Goal: Task Accomplishment & Management: Manage account settings

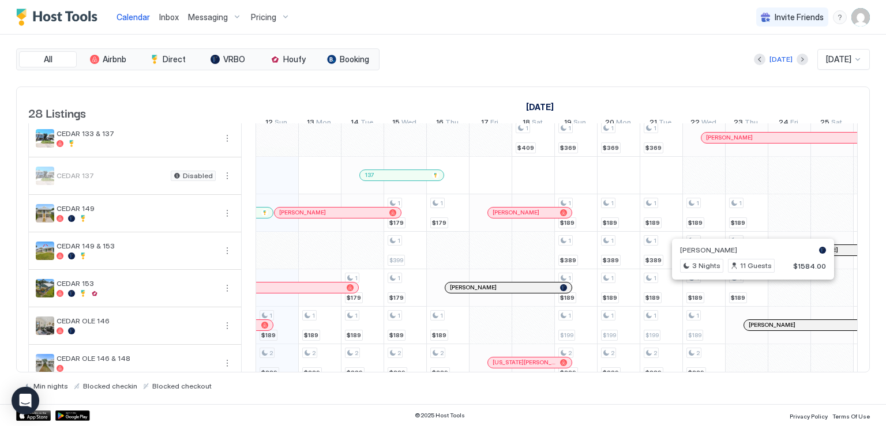
scroll to position [58, 0]
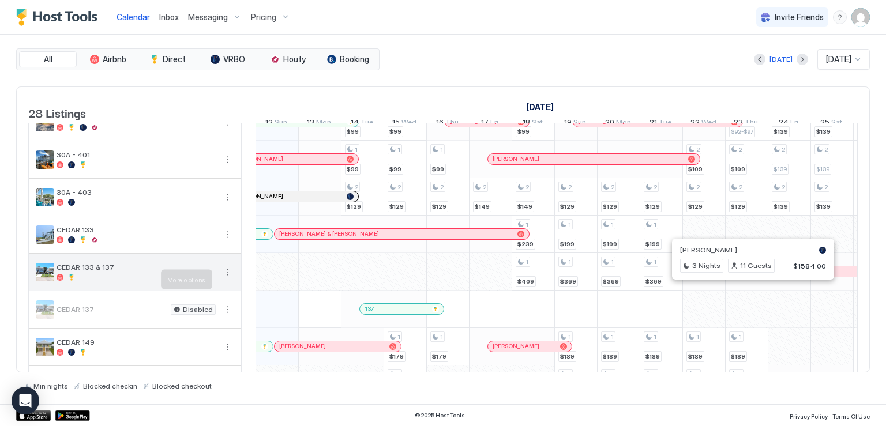
click at [230, 279] on button "More options" at bounding box center [227, 272] width 14 height 14
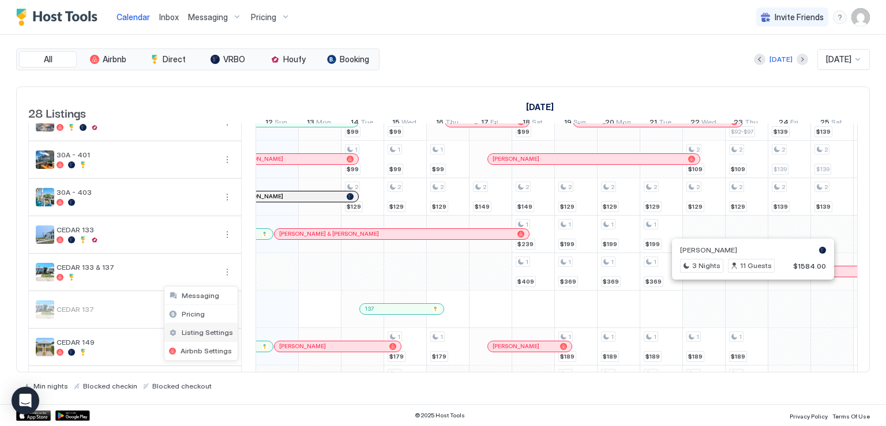
click at [214, 332] on span "Listing Settings" at bounding box center [207, 332] width 51 height 9
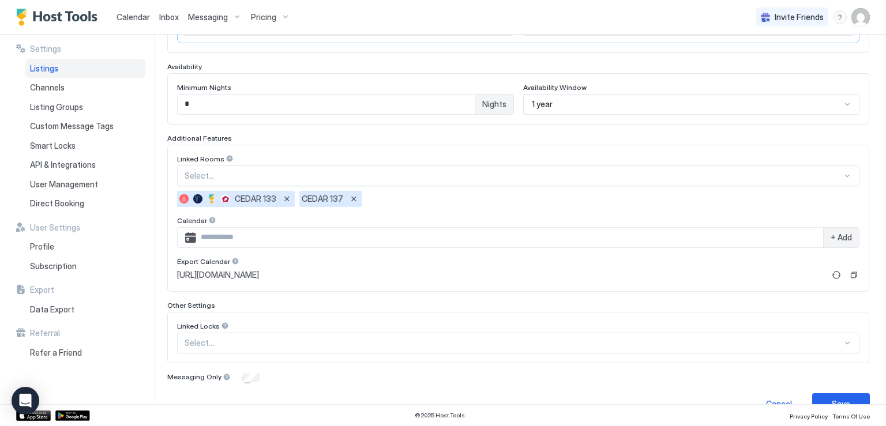
scroll to position [289, 0]
click at [317, 237] on input "Input Field" at bounding box center [509, 236] width 627 height 20
paste input "**********"
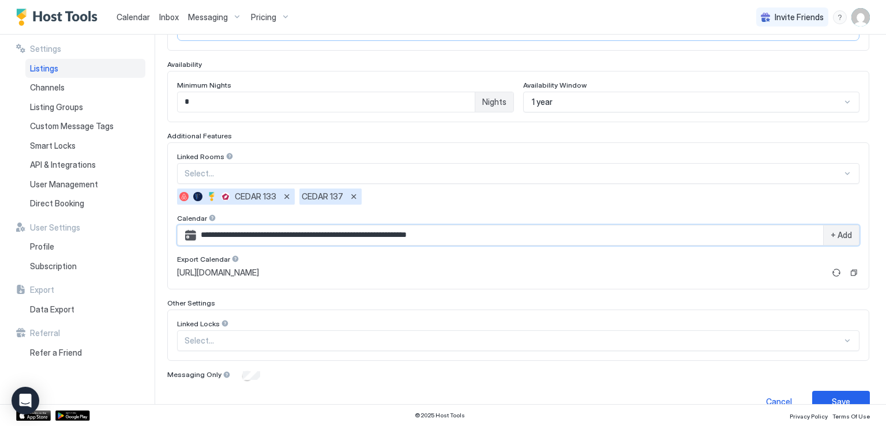
type input "**********"
click at [831, 232] on span "+ Add" at bounding box center [841, 235] width 21 height 10
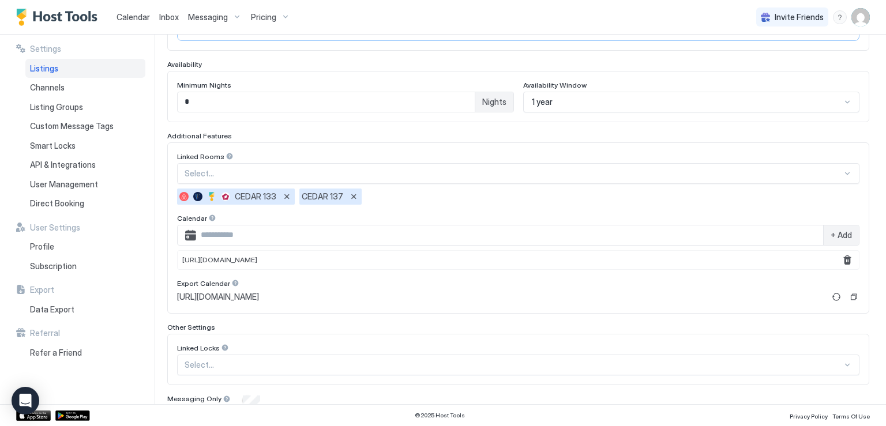
click at [123, 18] on span "Calendar" at bounding box center [133, 17] width 33 height 10
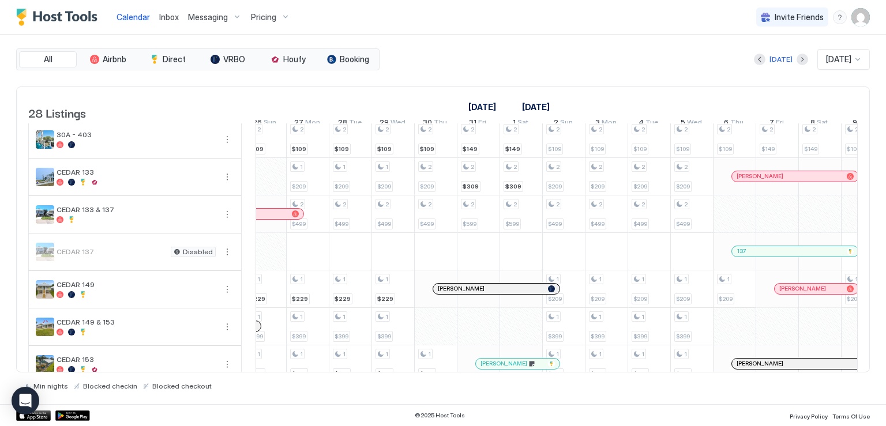
scroll to position [3, 1370]
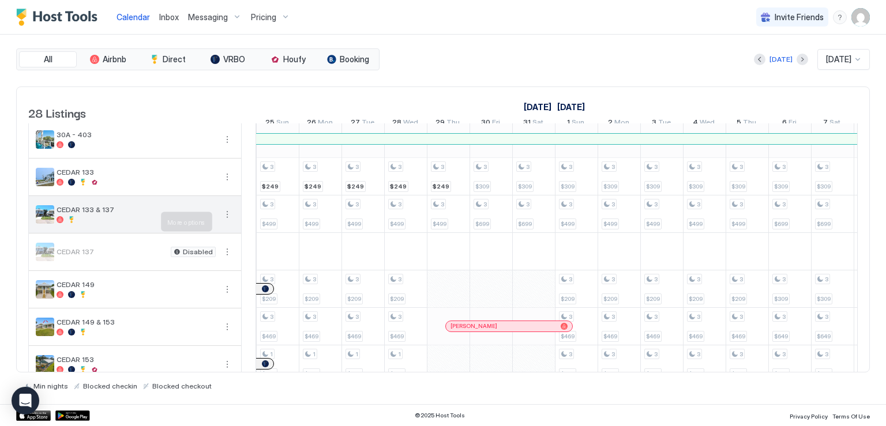
click at [226, 222] on button "More options" at bounding box center [227, 215] width 14 height 14
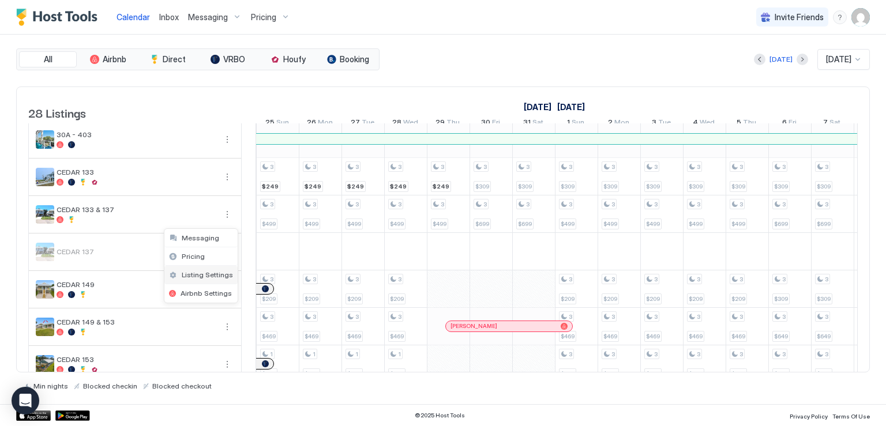
click at [213, 273] on span "Listing Settings" at bounding box center [207, 275] width 51 height 9
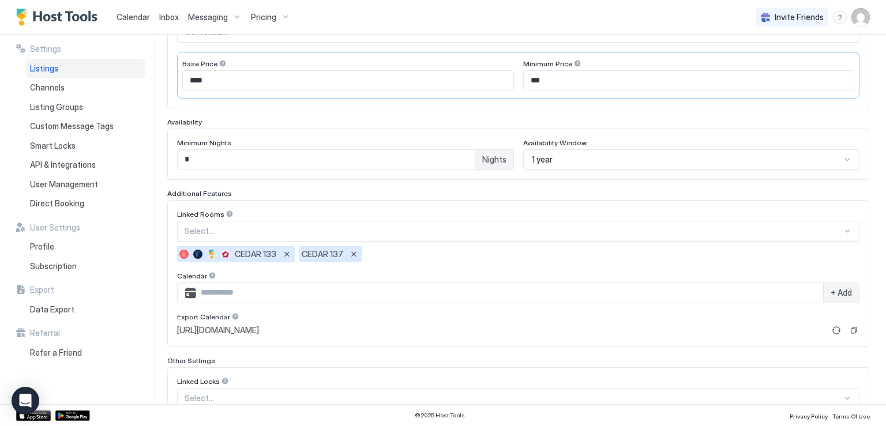
click at [464, 296] on input "Input Field" at bounding box center [509, 293] width 627 height 20
paste input "**********"
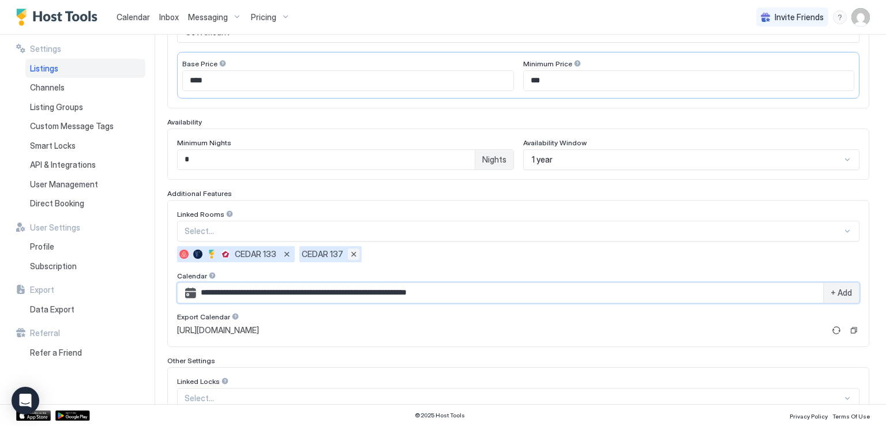
type input "**********"
click at [353, 254] on button "Remove" at bounding box center [354, 255] width 12 height 12
click at [831, 294] on span "+ Add" at bounding box center [841, 293] width 21 height 10
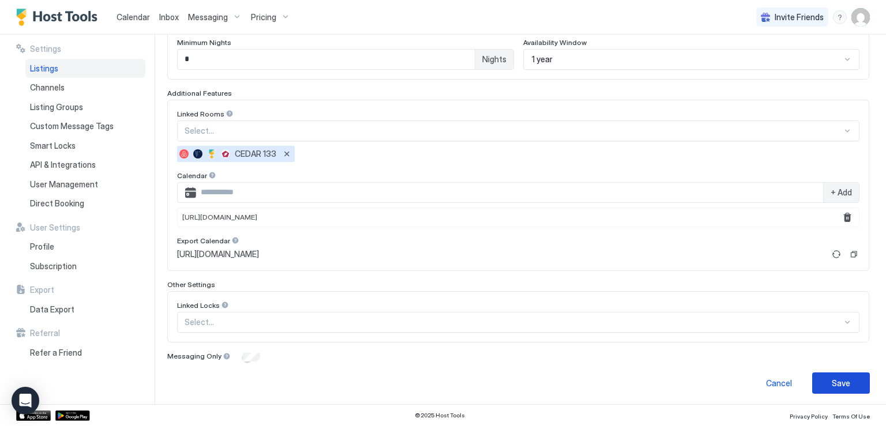
click at [840, 384] on div "Save" at bounding box center [841, 383] width 18 height 12
click at [841, 214] on button "Remove" at bounding box center [848, 218] width 14 height 14
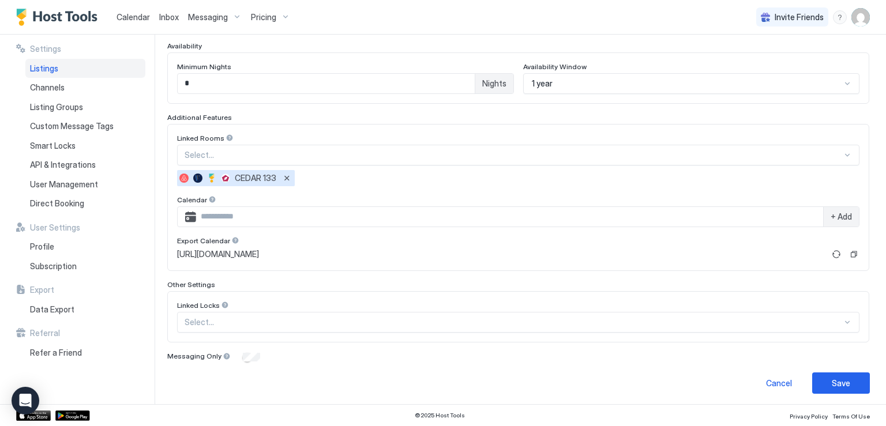
click at [332, 160] on div "Select..." at bounding box center [518, 155] width 683 height 21
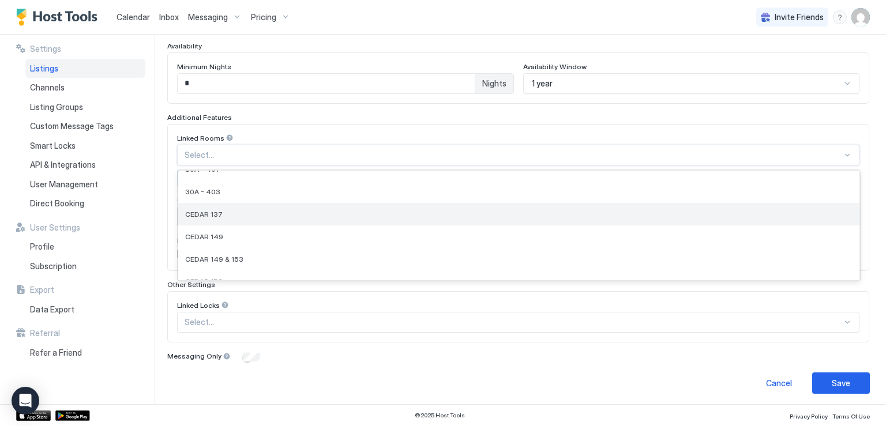
click at [275, 212] on div "CEDAR 137" at bounding box center [519, 214] width 668 height 9
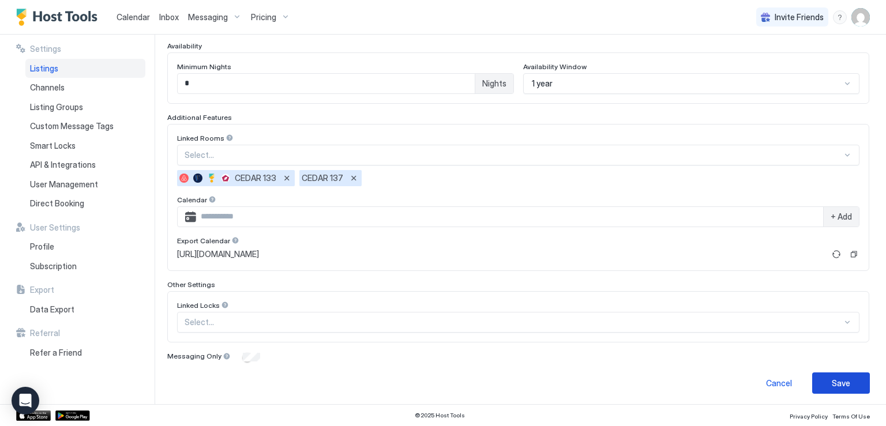
click at [833, 381] on div "Save" at bounding box center [841, 383] width 18 height 12
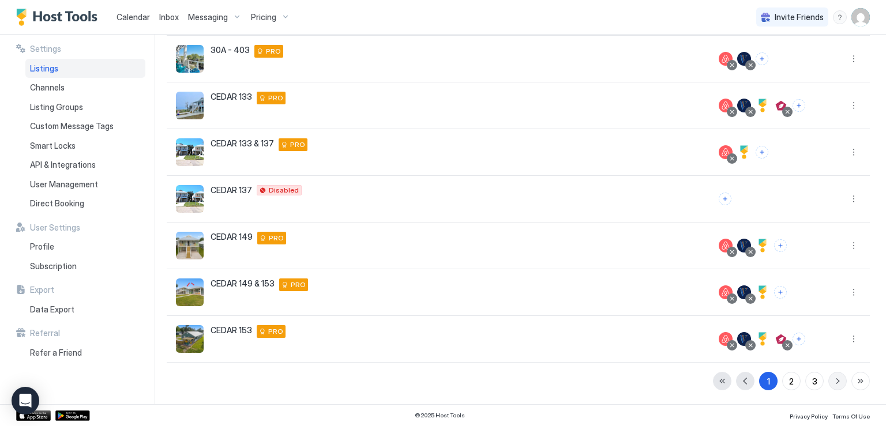
scroll to position [246, 0]
